Goal: Task Accomplishment & Management: Use online tool/utility

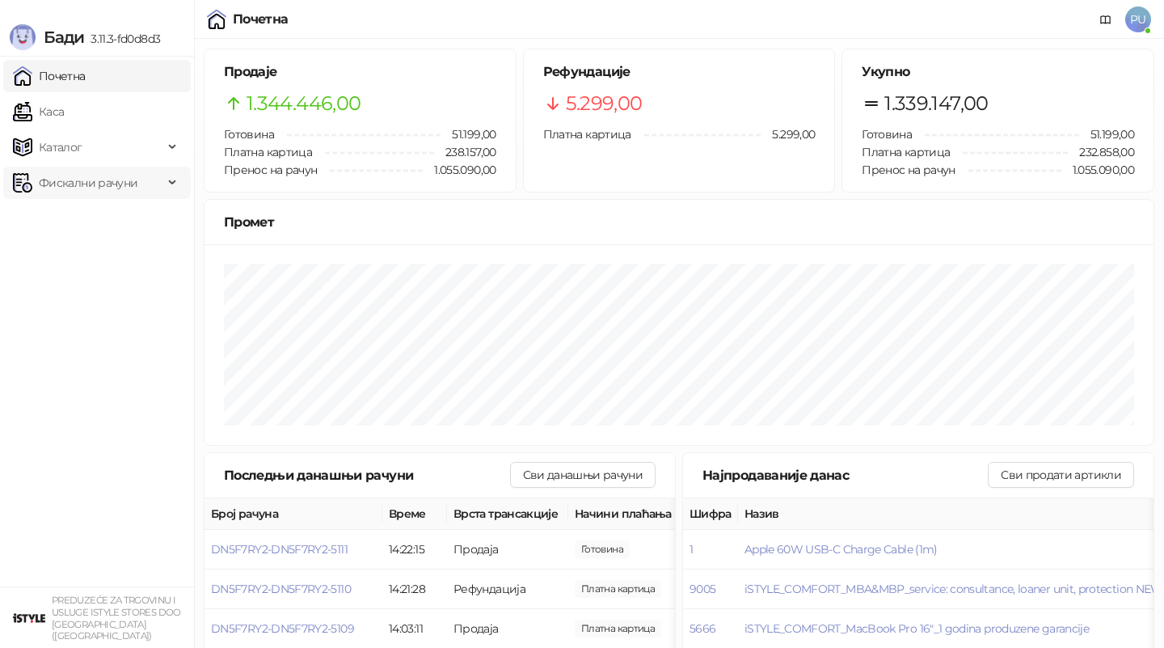
click at [91, 178] on span "Фискални рачуни" at bounding box center [88, 183] width 99 height 32
click at [92, 223] on link "Издати рачуни" at bounding box center [73, 218] width 108 height 32
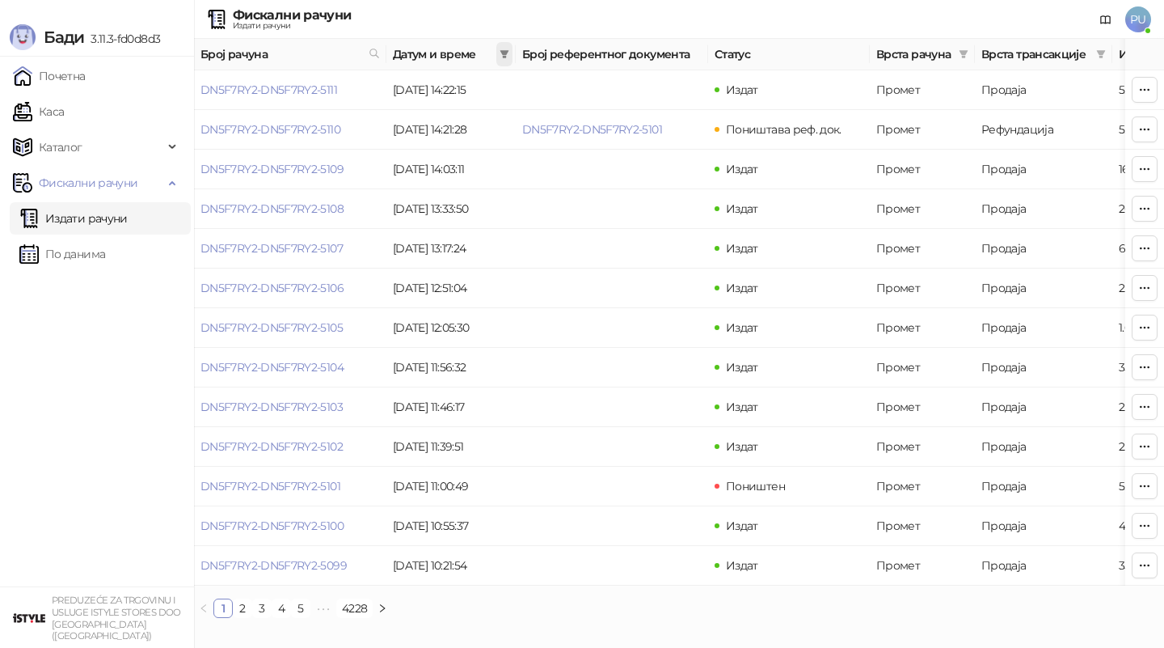
click at [500, 46] on span at bounding box center [504, 54] width 16 height 24
click at [322, 85] on input at bounding box center [354, 89] width 68 height 18
click at [327, 92] on input at bounding box center [354, 89] width 68 height 18
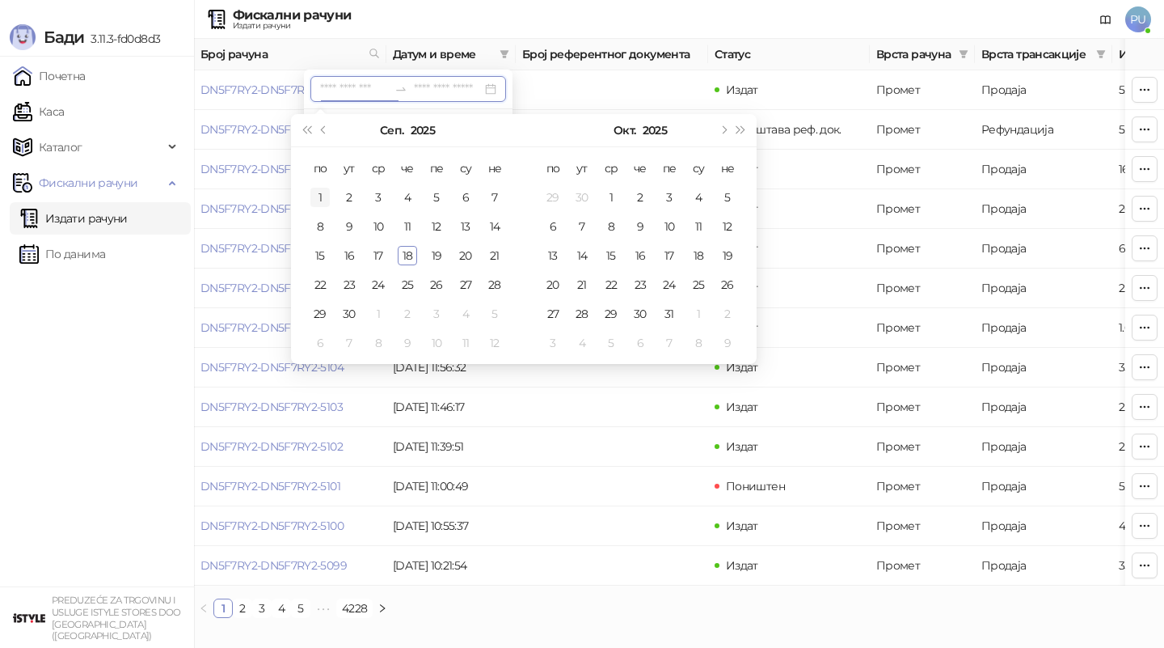
type input "**********"
click at [327, 126] on button "Претходни месец (PageUp)" at bounding box center [324, 130] width 18 height 32
type input "**********"
click at [414, 252] on div "14" at bounding box center [407, 255] width 19 height 19
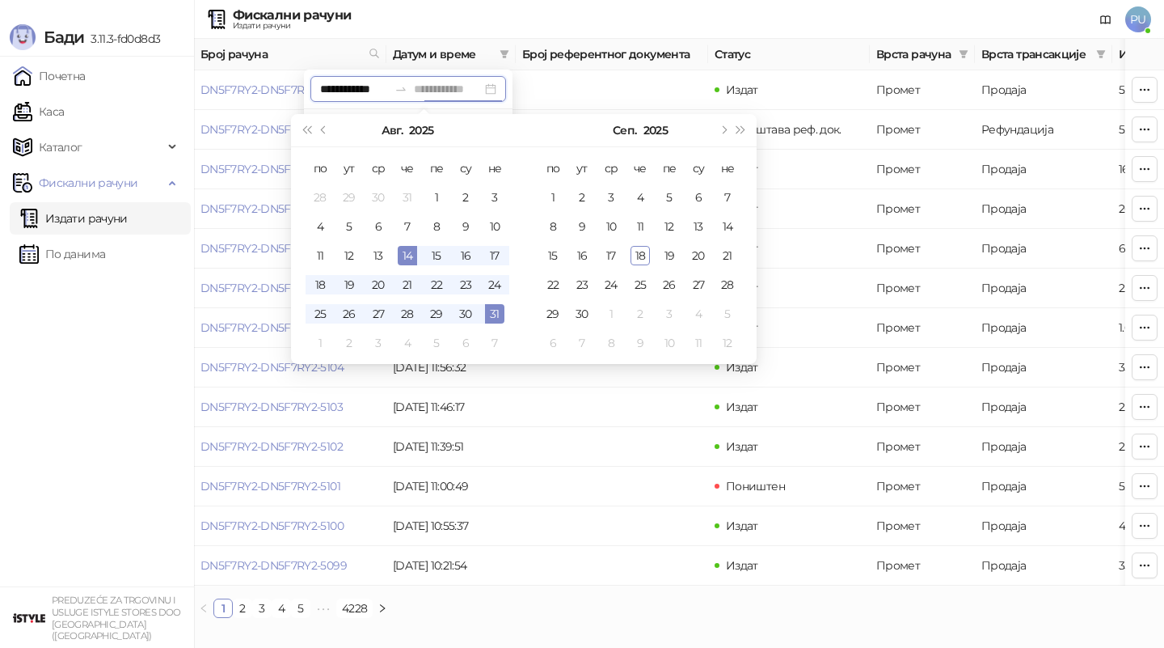
type input "**********"
click at [640, 261] on div "18" at bounding box center [640, 255] width 19 height 19
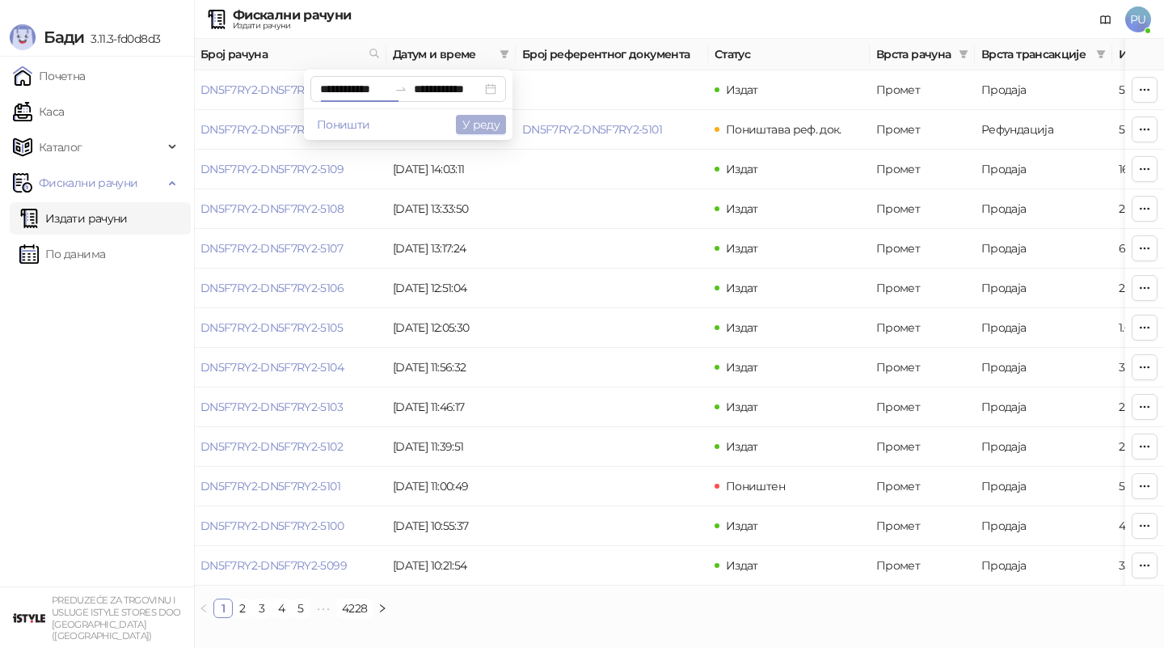
click at [490, 122] on button "У реду" at bounding box center [481, 124] width 50 height 19
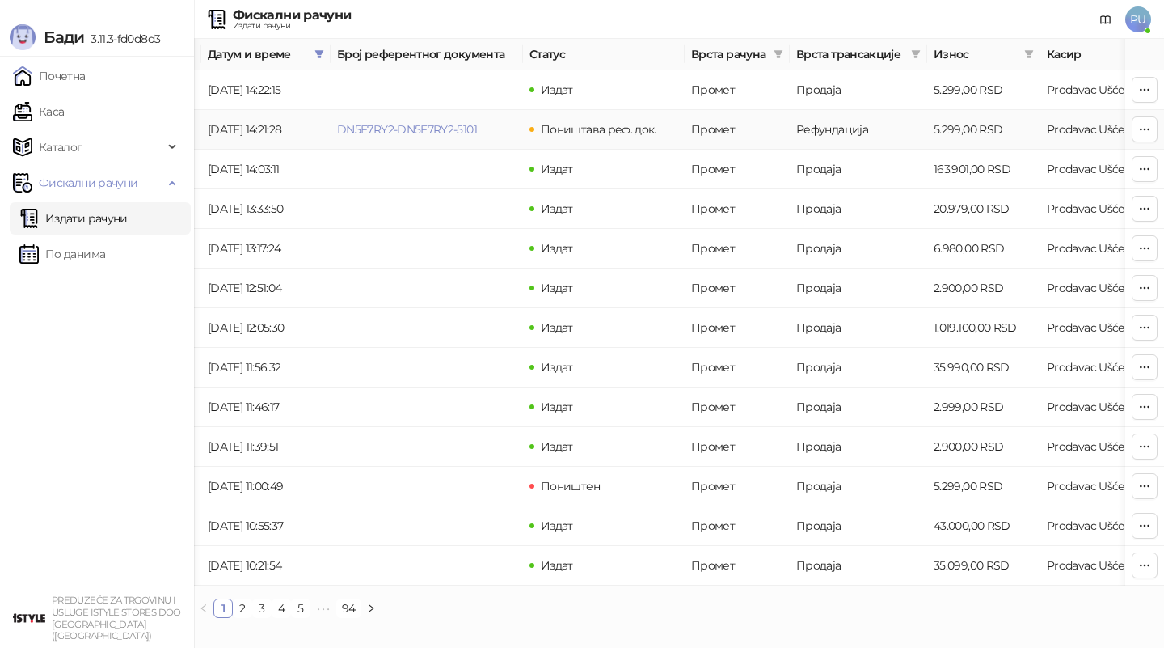
scroll to position [0, 218]
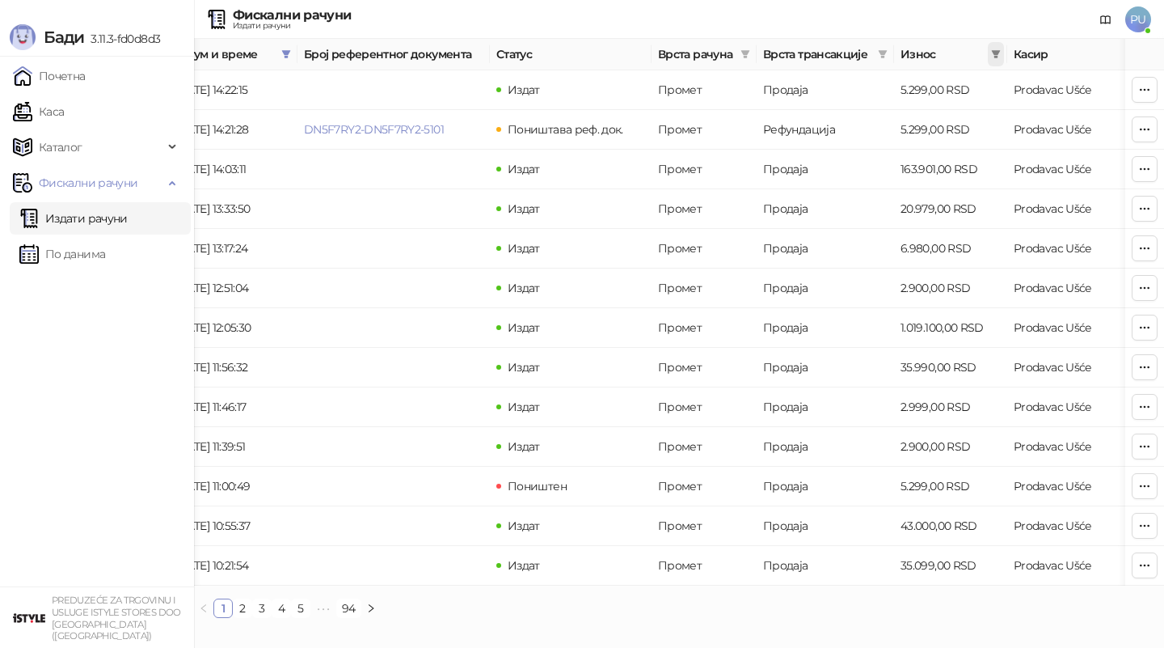
click at [994, 51] on icon "filter" at bounding box center [996, 54] width 9 height 8
type input "*****"
click at [884, 88] on input at bounding box center [940, 86] width 113 height 18
type input "*****"
click at [968, 123] on button "У реду" at bounding box center [972, 117] width 50 height 19
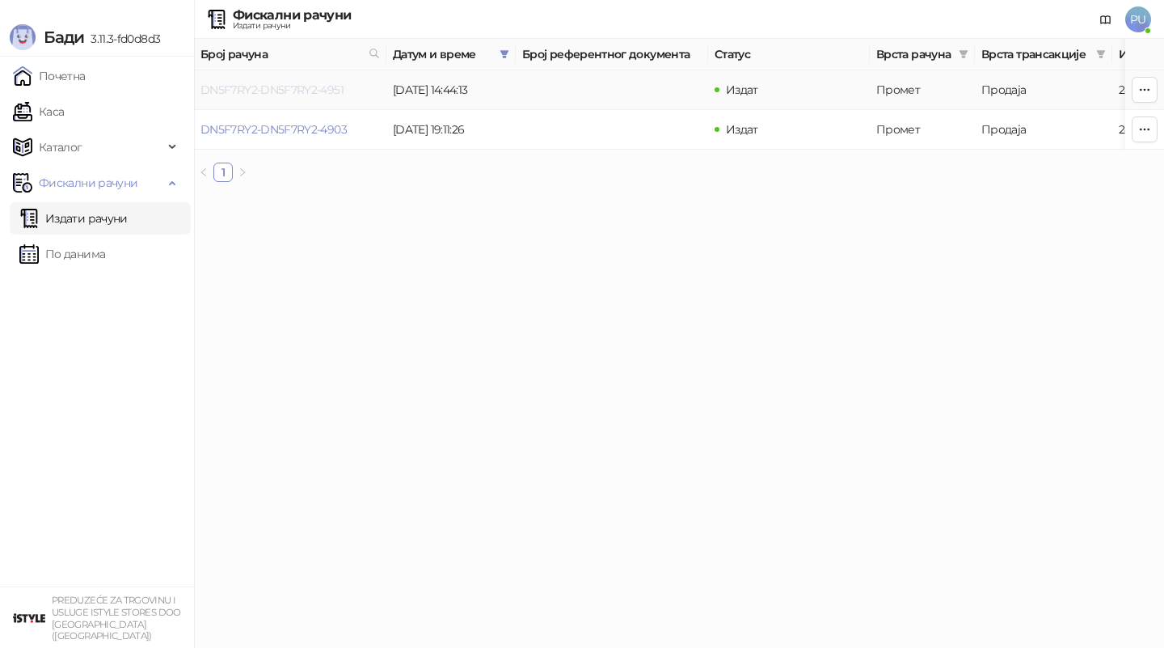
click at [310, 91] on link "DN5F7RY2-DN5F7RY2-4951" at bounding box center [271, 89] width 143 height 15
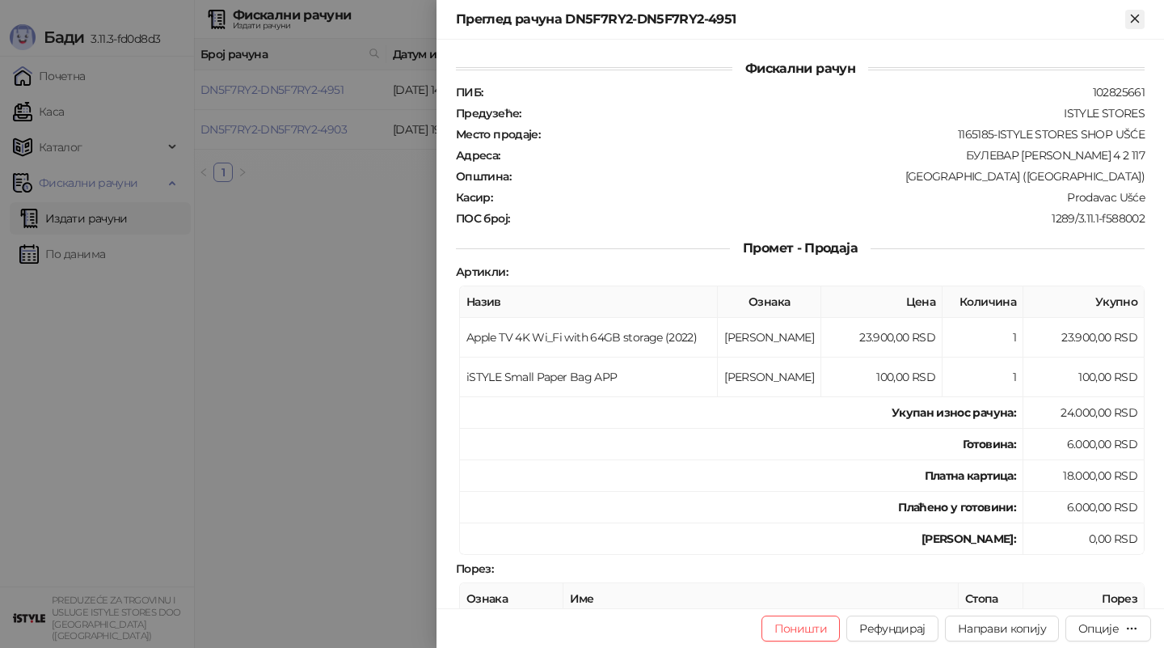
click at [1136, 20] on icon "Close" at bounding box center [1135, 18] width 15 height 15
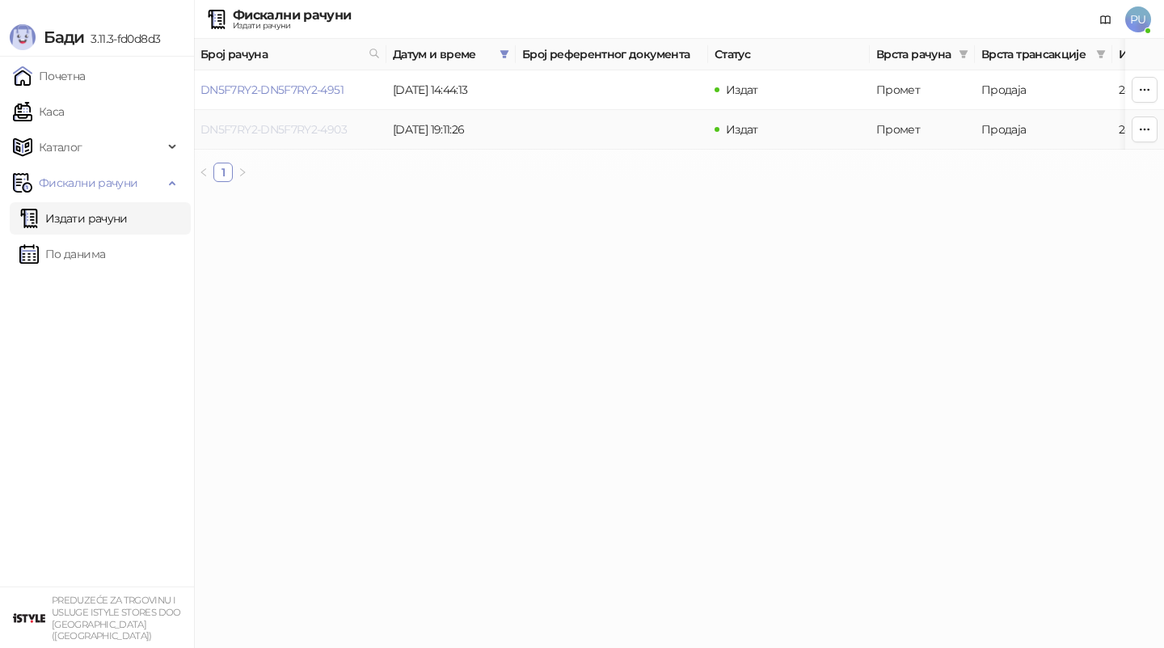
click at [343, 129] on link "DN5F7RY2-DN5F7RY2-4903" at bounding box center [273, 129] width 146 height 15
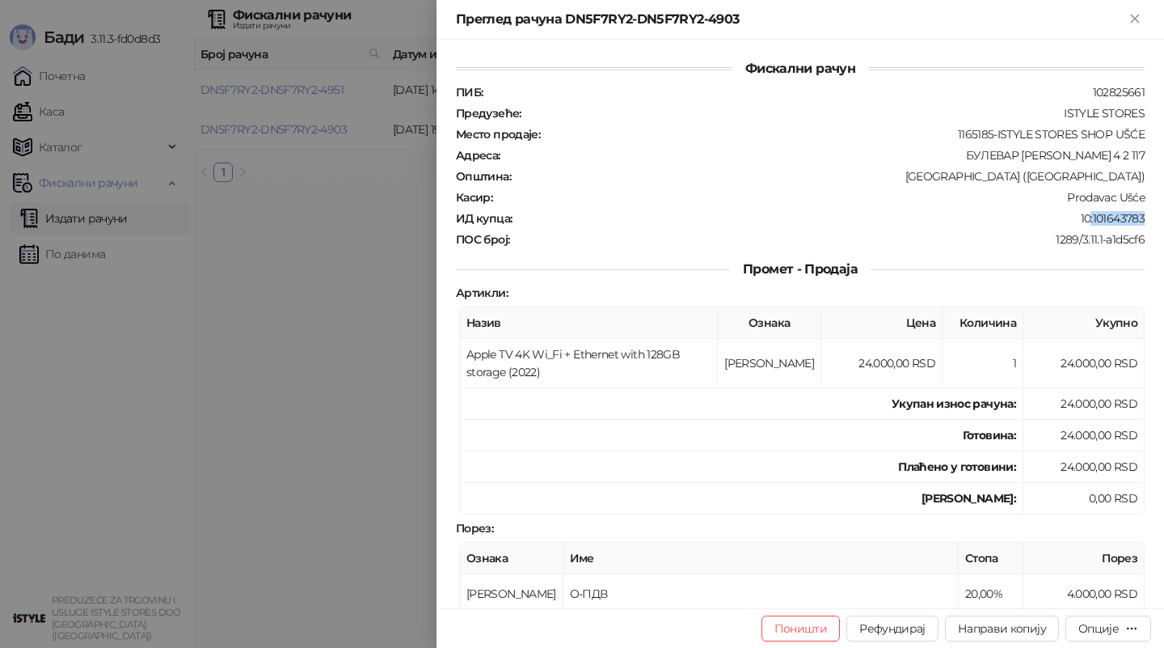
drag, startPoint x: 1145, startPoint y: 217, endPoint x: 1092, endPoint y: 217, distance: 52.5
click at [1092, 217] on div "10:101643783" at bounding box center [829, 218] width 633 height 15
copy div ":101643783"
click at [323, 351] on div at bounding box center [582, 324] width 1164 height 648
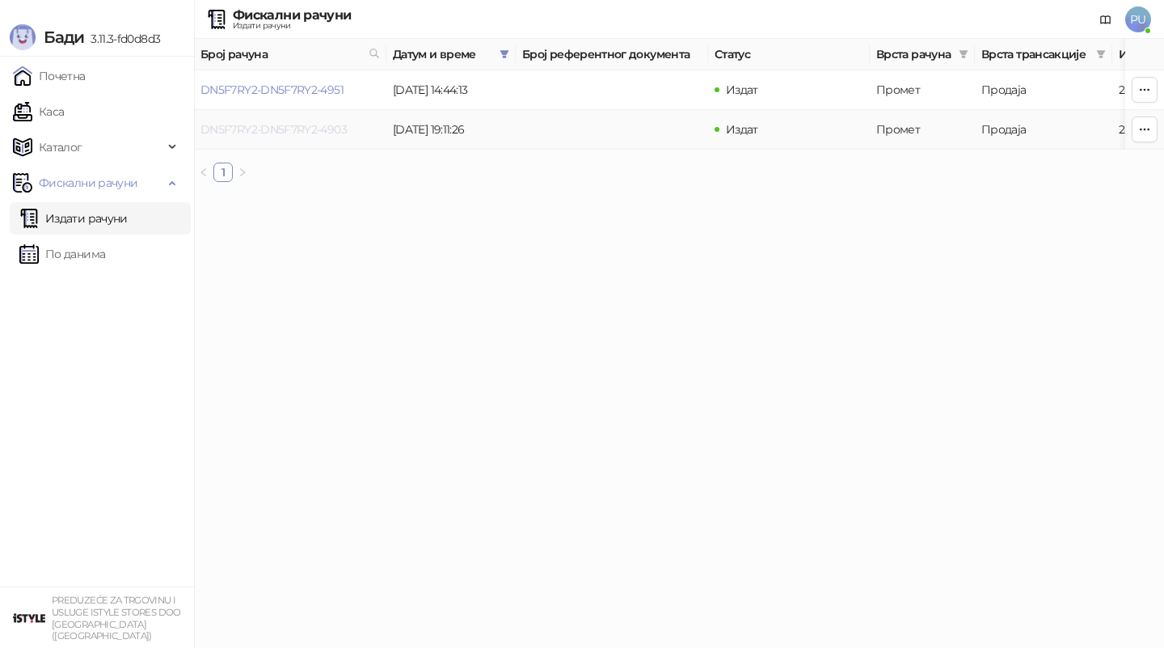
click at [335, 129] on link "DN5F7RY2-DN5F7RY2-4903" at bounding box center [273, 129] width 146 height 15
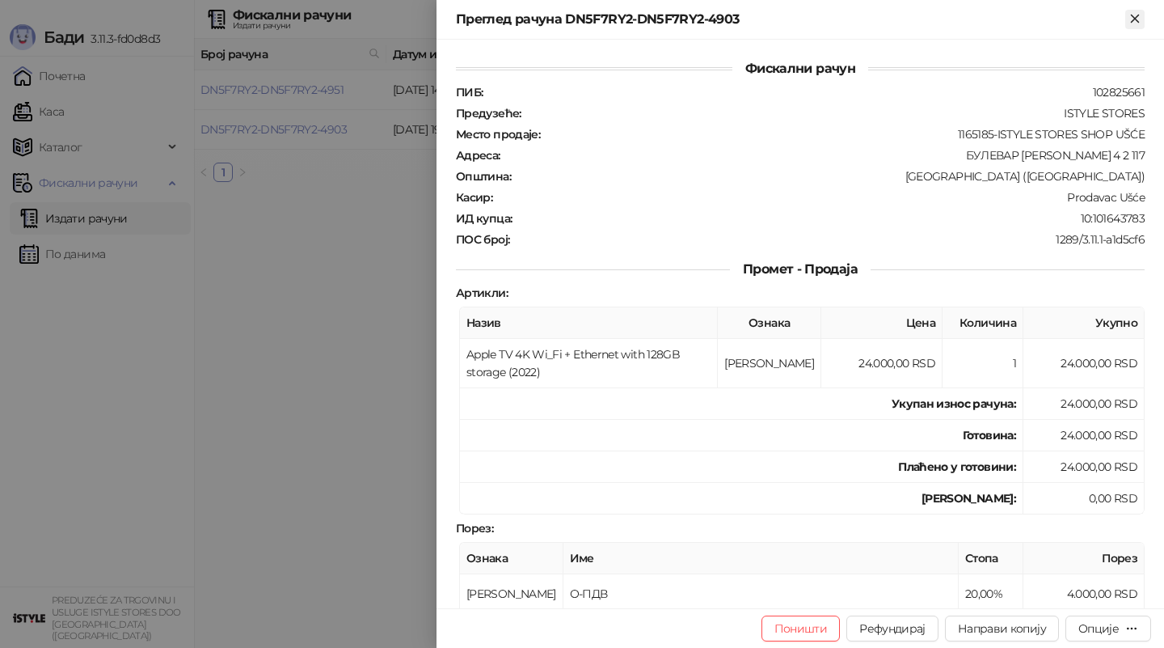
click at [1133, 17] on icon "Close" at bounding box center [1134, 18] width 7 height 7
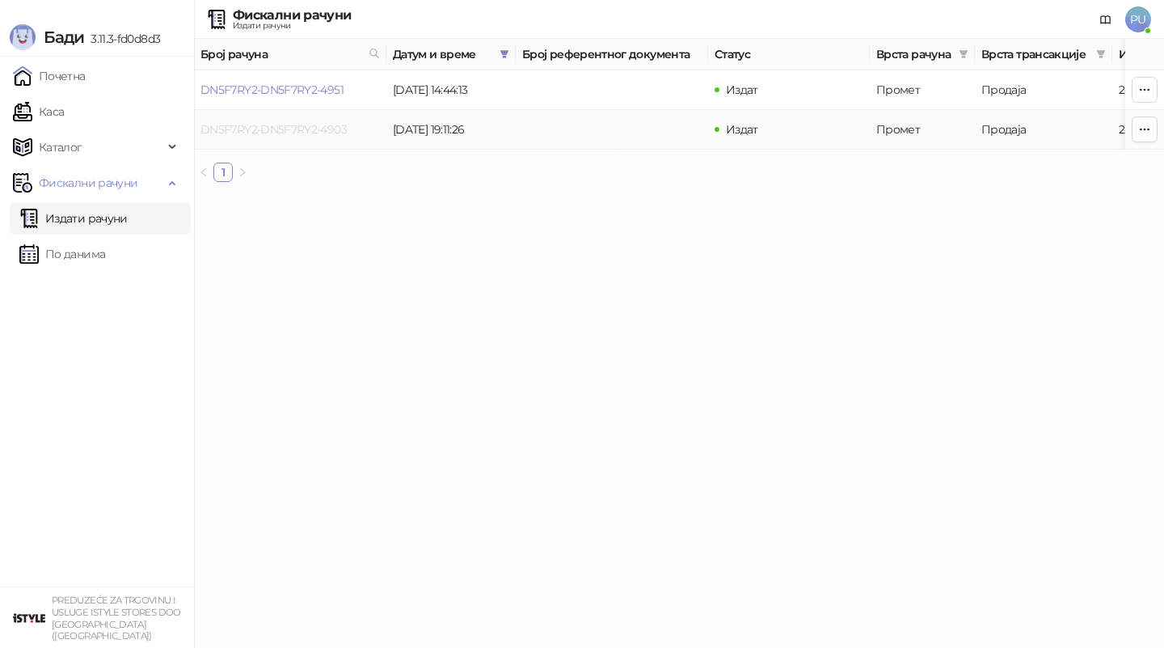
click at [324, 131] on link "DN5F7RY2-DN5F7RY2-4903" at bounding box center [273, 129] width 146 height 15
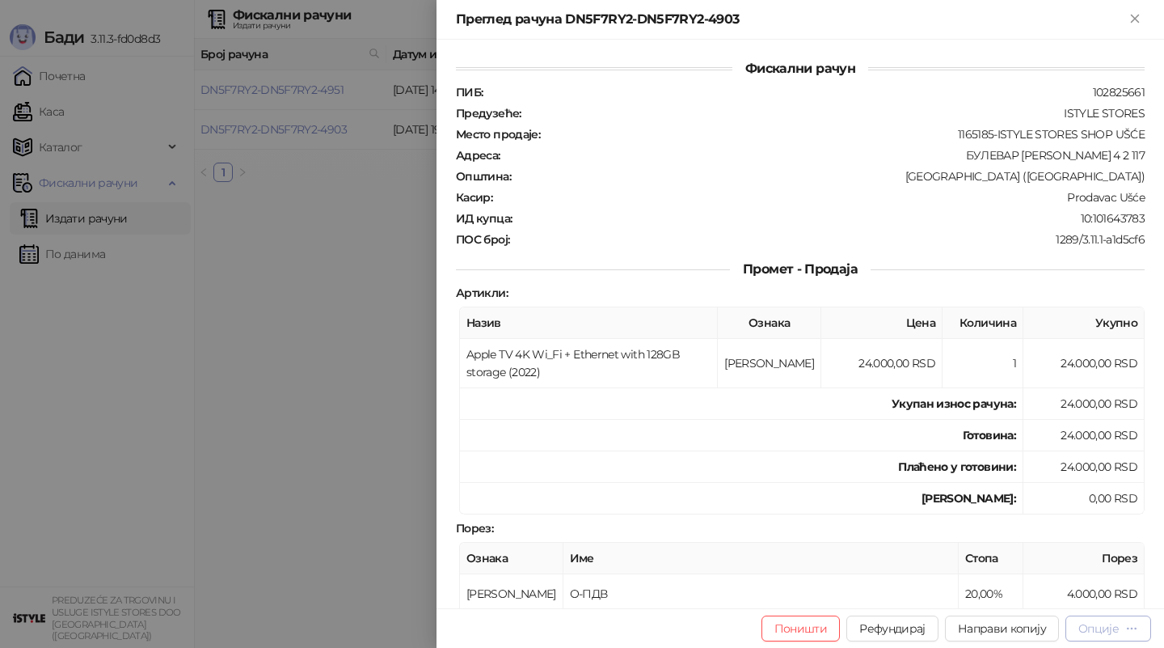
click at [1085, 624] on div "Опције" at bounding box center [1098, 628] width 40 height 15
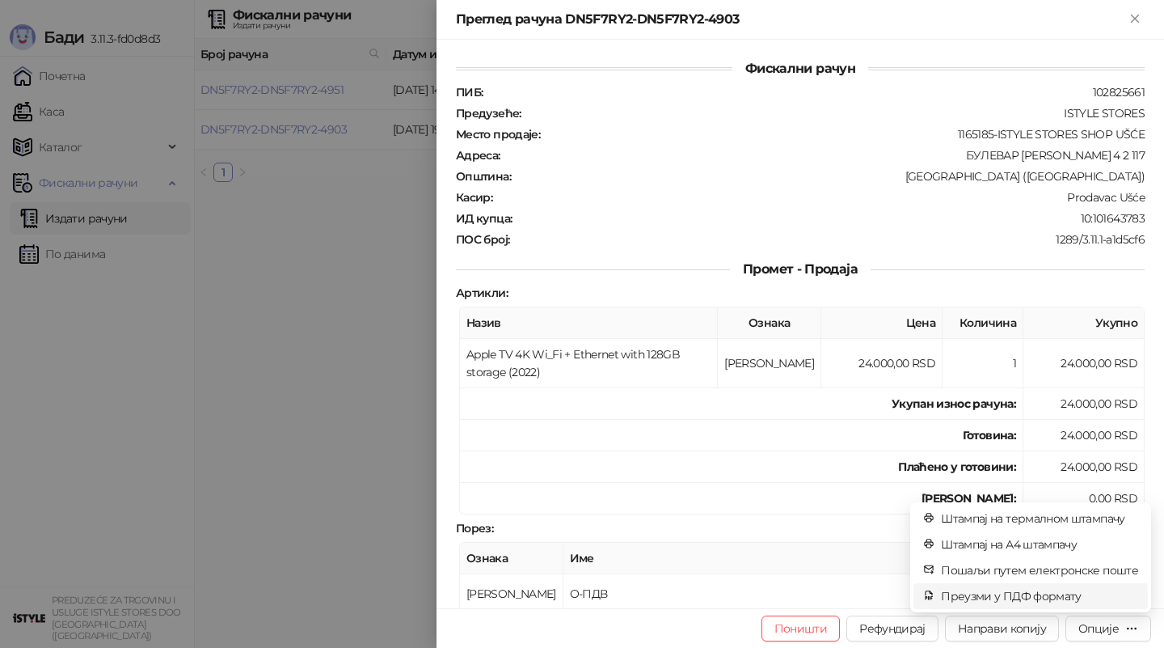
click at [1019, 601] on span "Преузми у ПДФ формату" at bounding box center [1039, 596] width 197 height 18
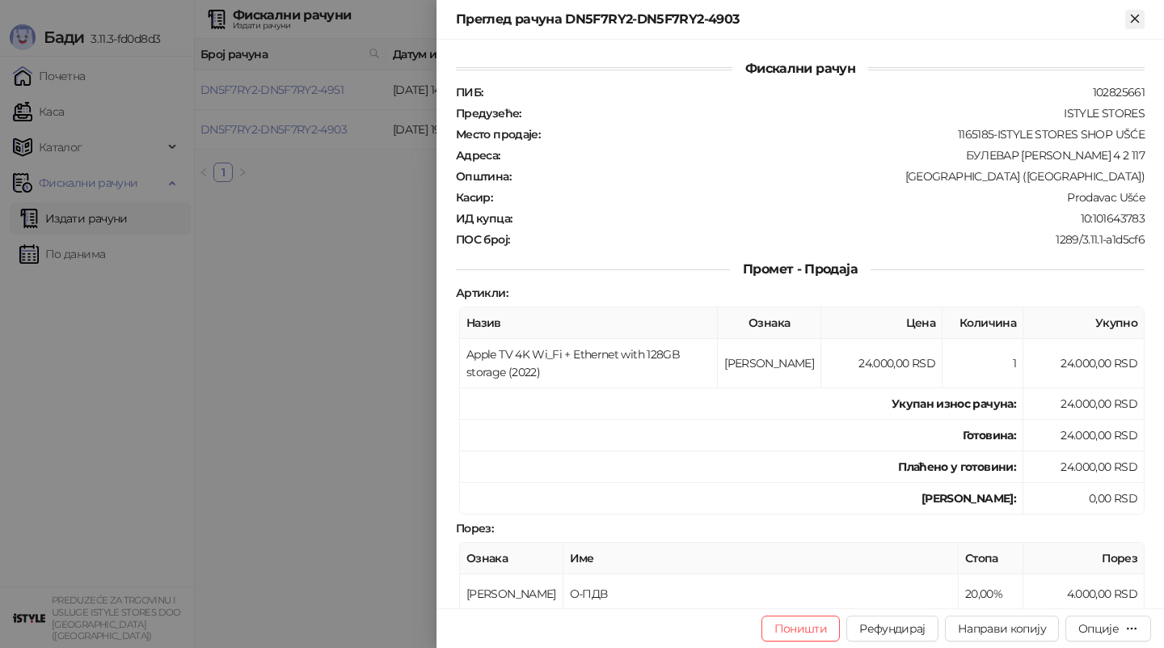
click at [1130, 17] on icon "Close" at bounding box center [1135, 18] width 15 height 15
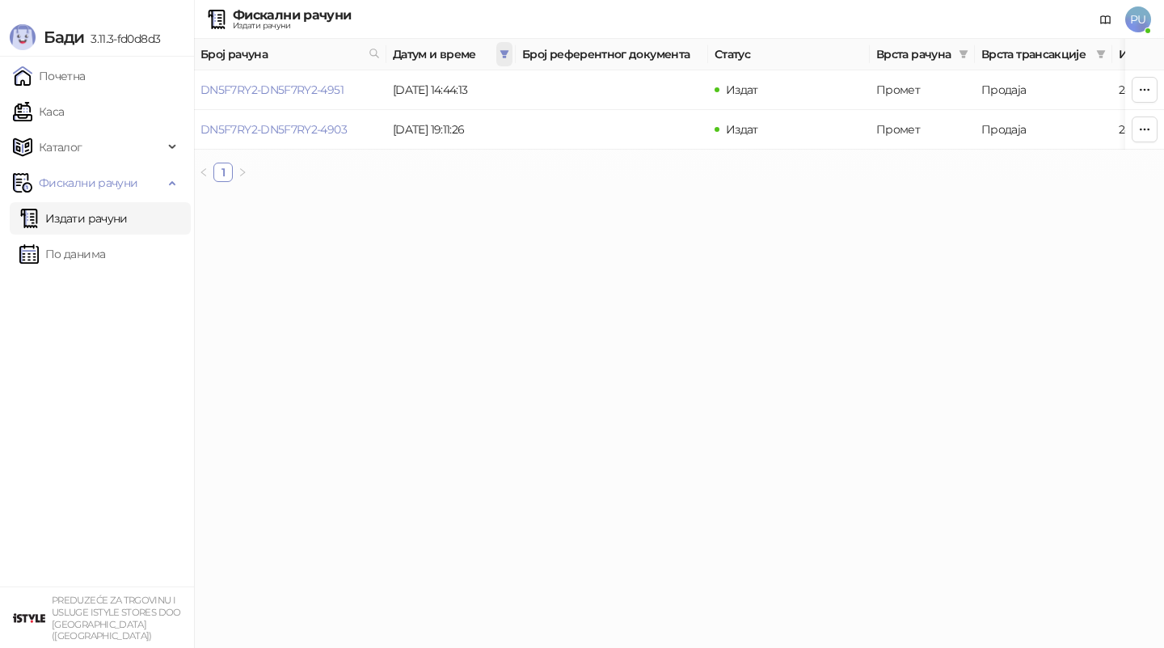
click at [498, 53] on span at bounding box center [504, 54] width 16 height 24
click at [332, 121] on button "Поништи" at bounding box center [343, 124] width 66 height 19
click at [351, 89] on input at bounding box center [354, 89] width 68 height 18
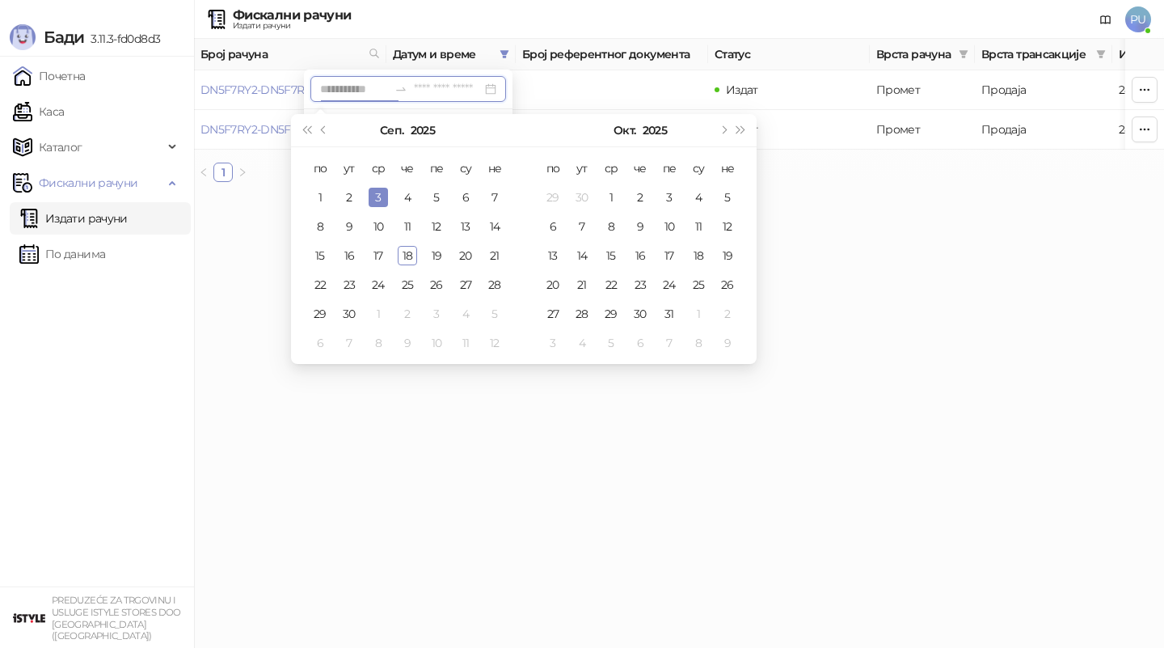
type input "**********"
click at [322, 132] on button "Претходни месец (PageUp)" at bounding box center [324, 130] width 18 height 32
type input "**********"
click at [435, 194] on div "1" at bounding box center [436, 197] width 19 height 19
click at [441, 194] on div "1" at bounding box center [436, 197] width 19 height 19
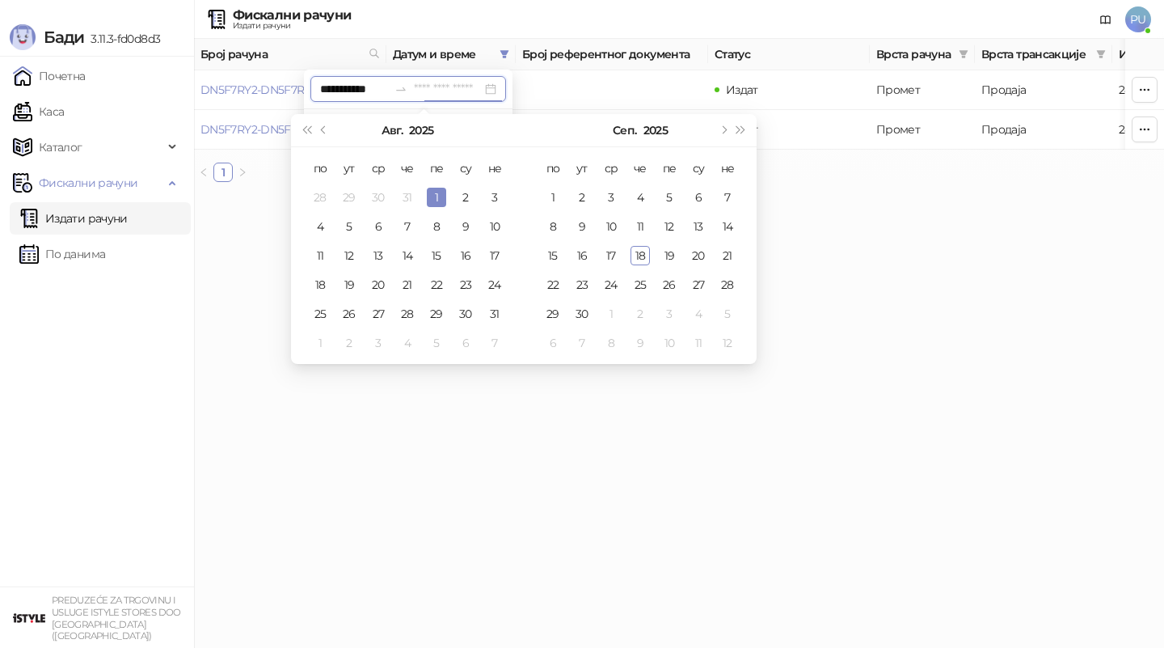
type input "**********"
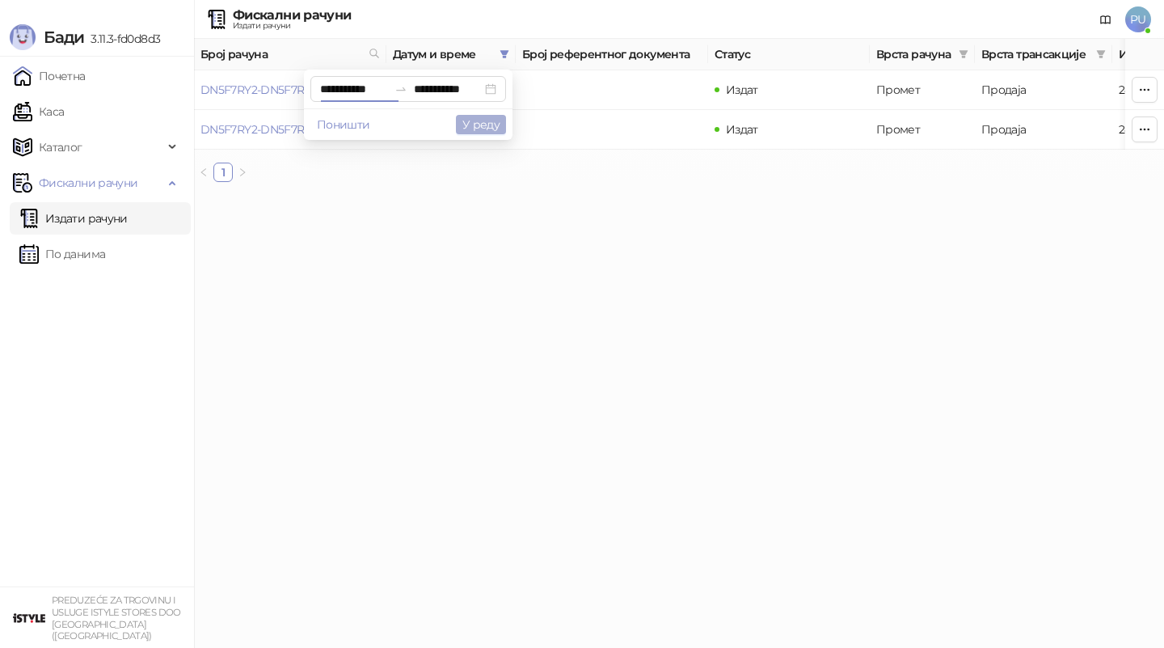
click at [475, 129] on button "У реду" at bounding box center [481, 124] width 50 height 19
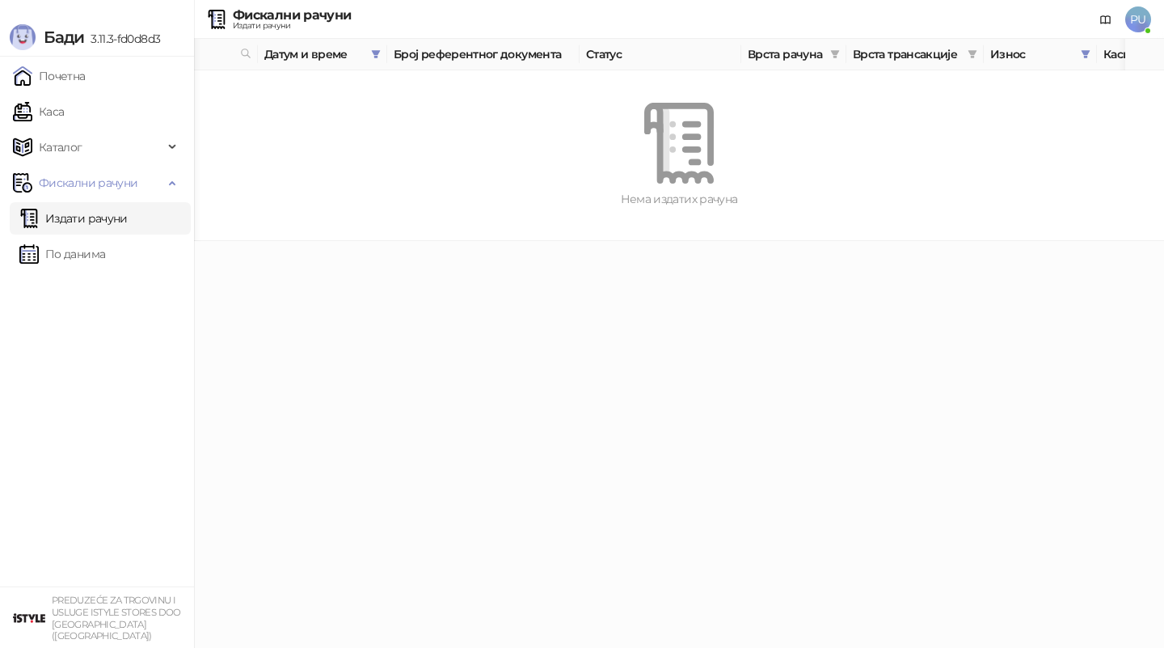
scroll to position [0, 130]
click at [1080, 53] on icon "filter" at bounding box center [1084, 54] width 10 height 10
click at [847, 114] on button "Поништи" at bounding box center [866, 117] width 66 height 19
click at [1052, 112] on button "У реду" at bounding box center [1061, 117] width 50 height 19
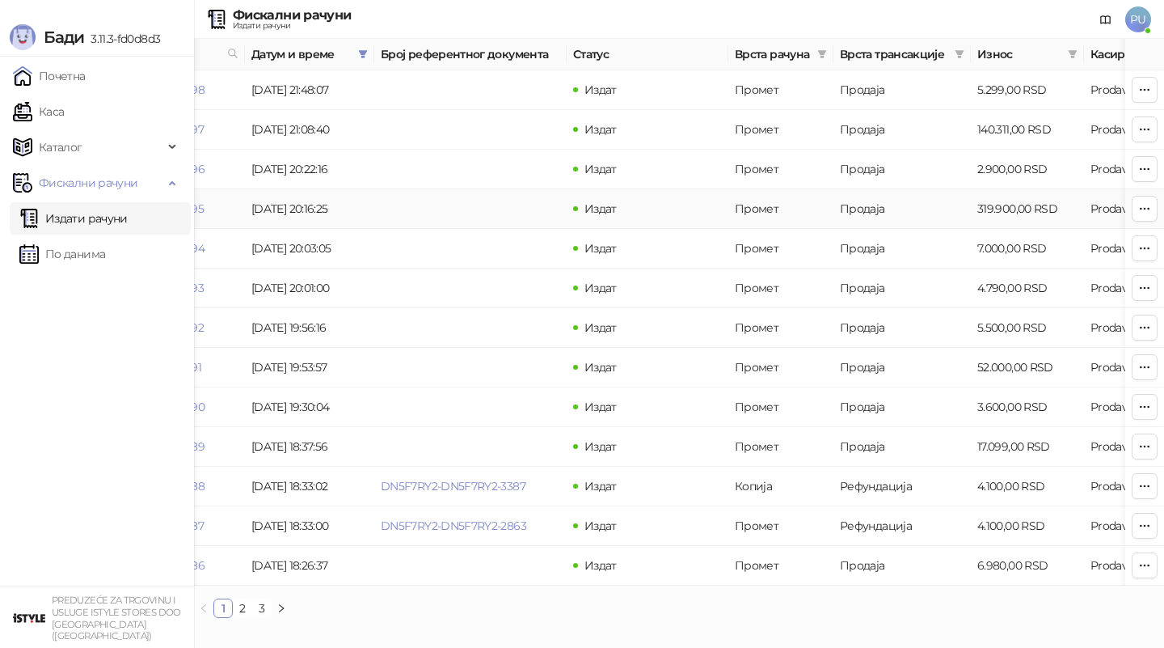
scroll to position [0, 81]
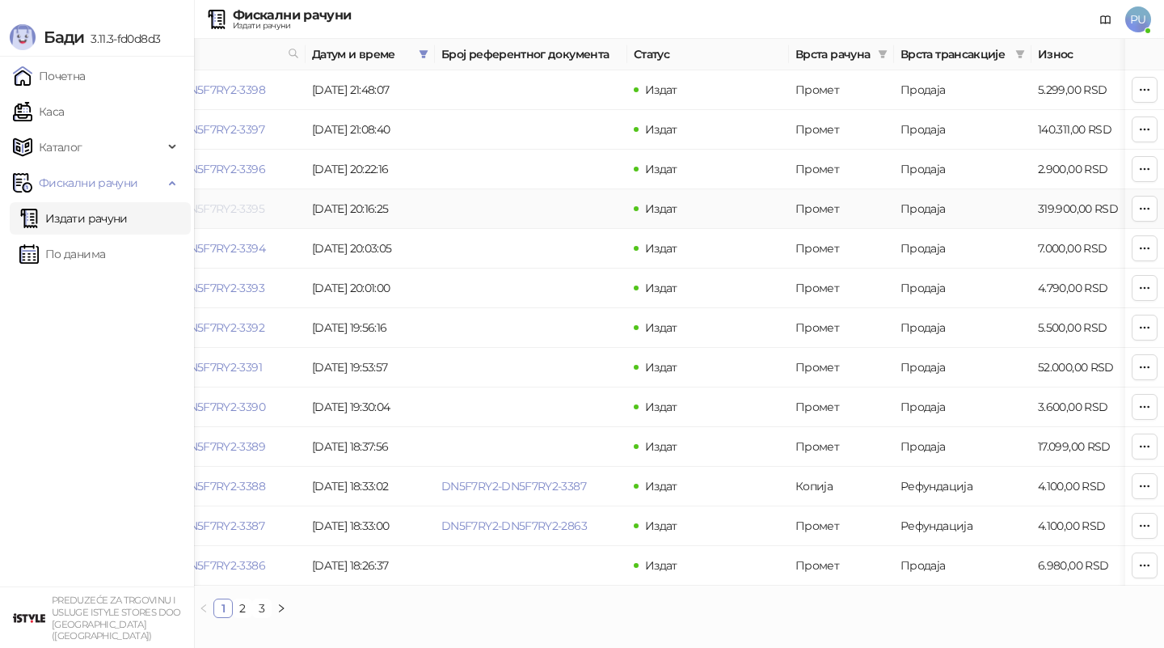
click at [246, 208] on link "DN5F7RY2-DN5F7RY2-3395" at bounding box center [192, 208] width 145 height 15
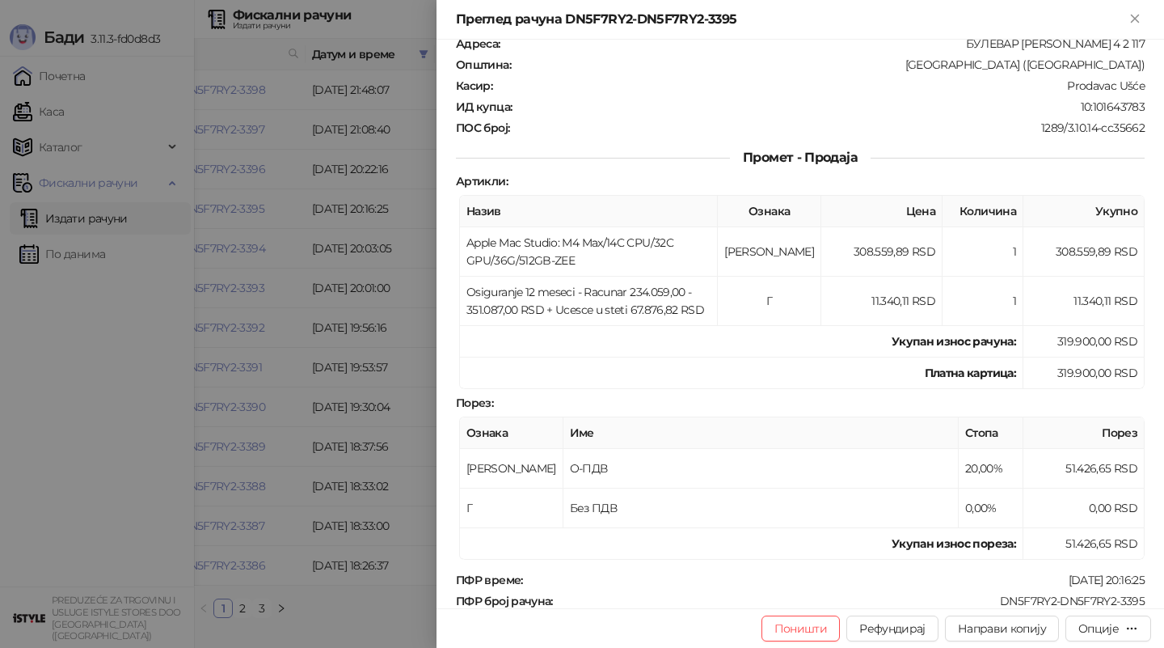
scroll to position [122, 0]
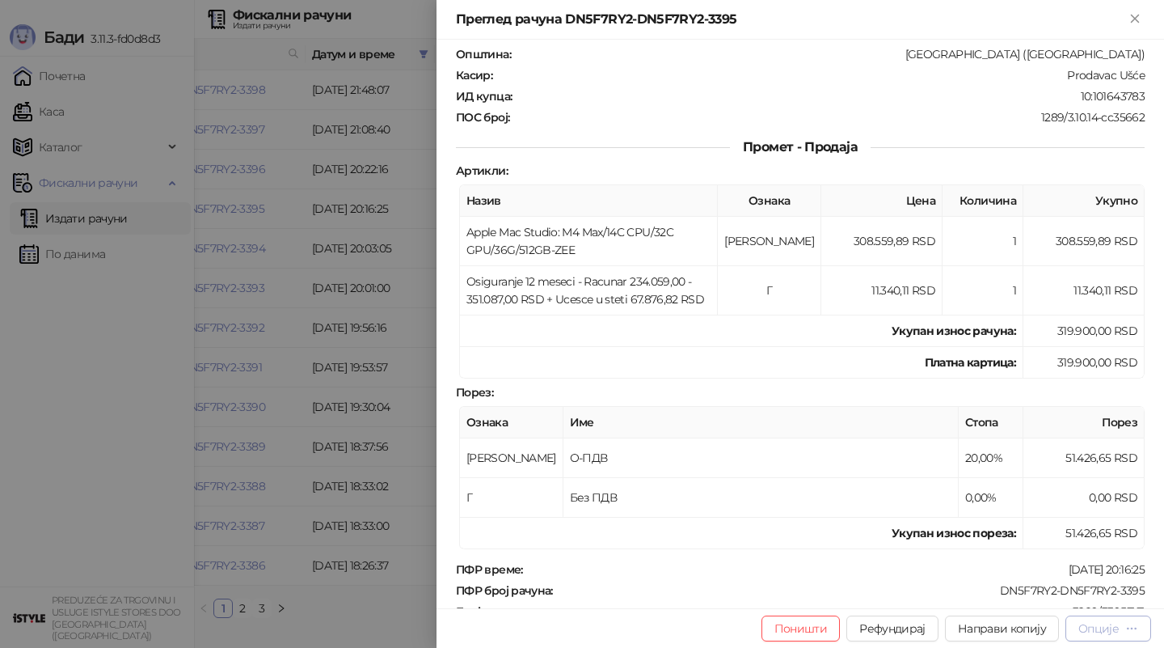
click at [1103, 622] on div "Опције" at bounding box center [1098, 628] width 40 height 15
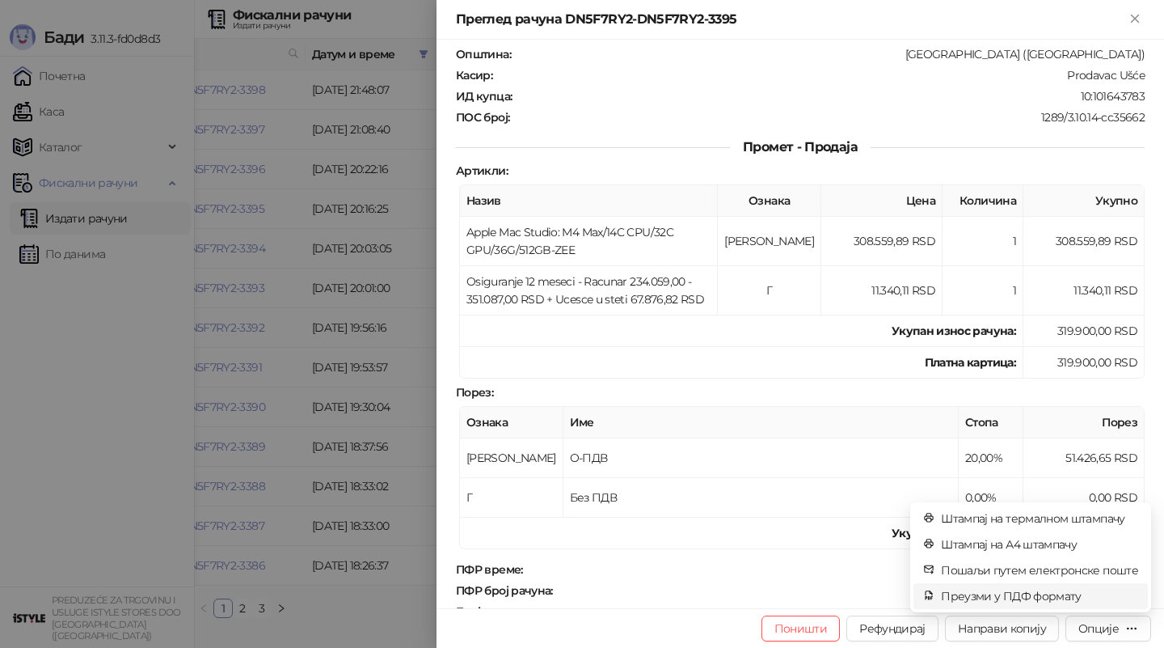
click at [1003, 588] on span "Преузми у ПДФ формату" at bounding box center [1039, 596] width 197 height 18
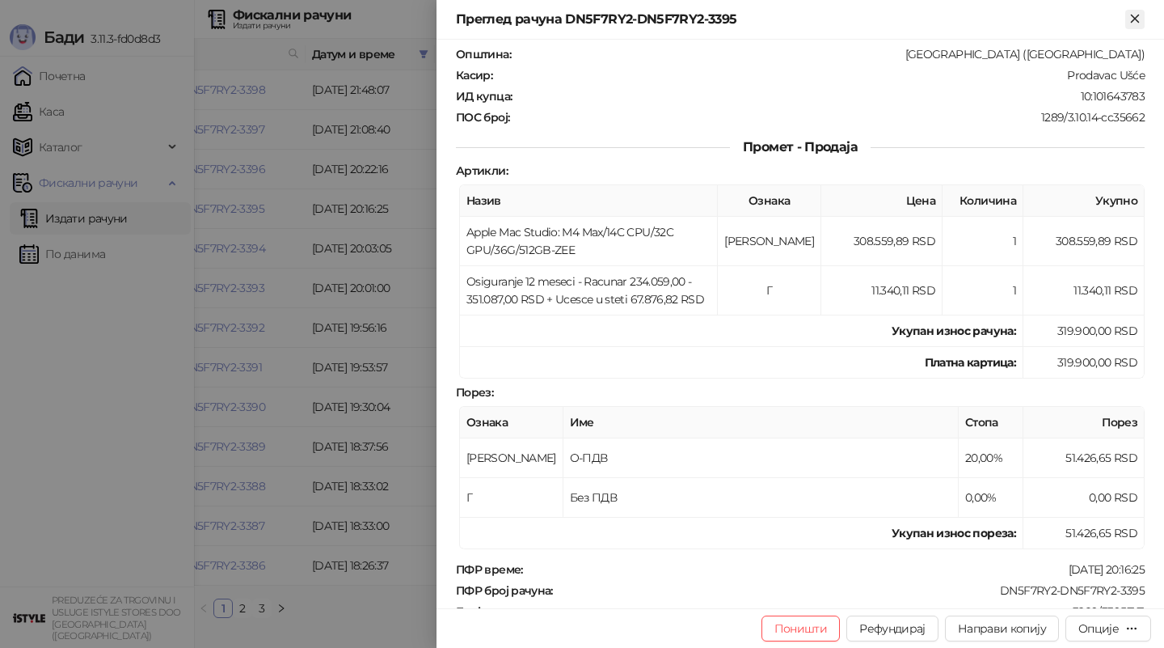
click at [1136, 20] on icon "Close" at bounding box center [1134, 18] width 7 height 7
